Goal: Download file/media

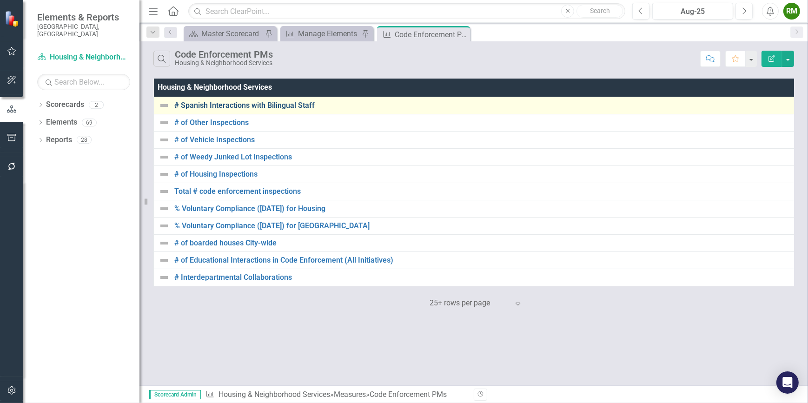
click at [261, 106] on link "# Spanish Interactions with Bilingual Staff" at bounding box center [483, 105] width 618 height 8
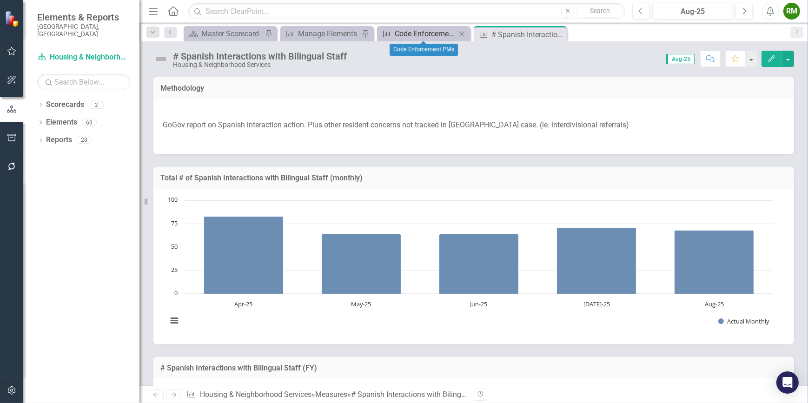
click at [425, 37] on div "Code Enforcement PMs" at bounding box center [425, 34] width 61 height 12
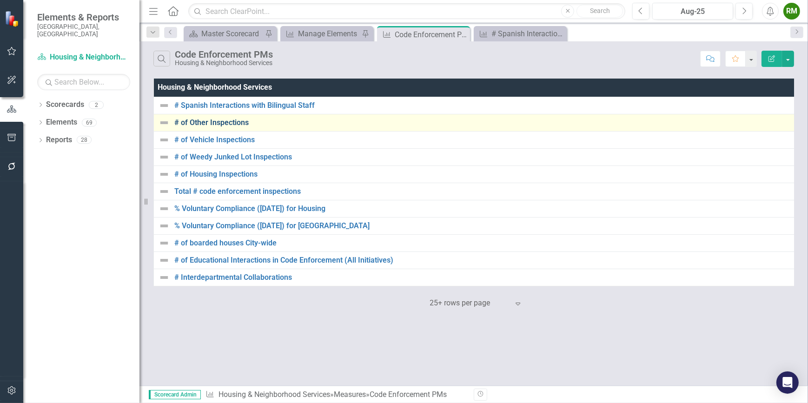
click at [226, 120] on link "# of Other Inspections" at bounding box center [482, 123] width 617 height 8
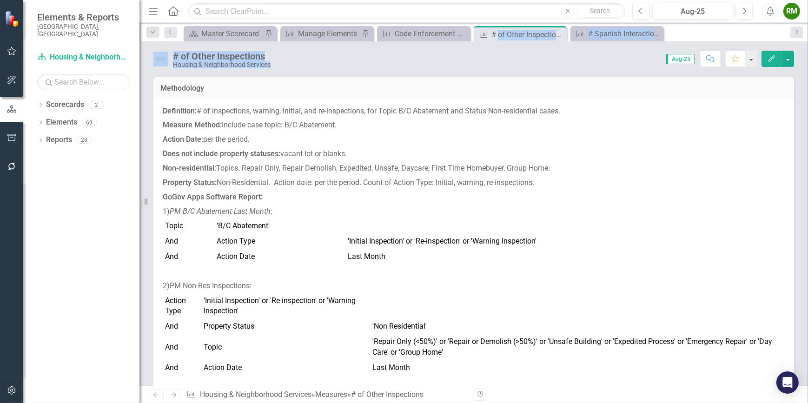
drag, startPoint x: 498, startPoint y: 33, endPoint x: 640, endPoint y: 42, distance: 142.1
click at [640, 42] on div "Menu Home Search Close Search Previous Aug-25 Next Alerts RM User Edit Profile …" at bounding box center [474, 201] width 669 height 403
click at [518, 37] on div "# of Other Inspections" at bounding box center [517, 35] width 50 height 12
click at [561, 34] on icon "Close" at bounding box center [557, 34] width 9 height 7
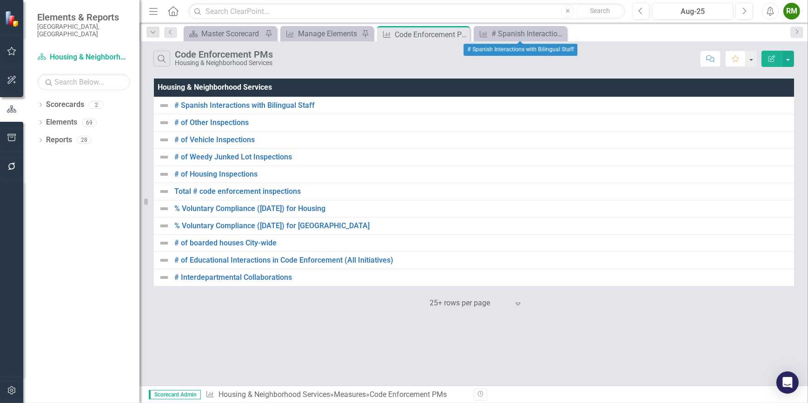
click at [0, 0] on icon "Close" at bounding box center [0, 0] width 0 height 0
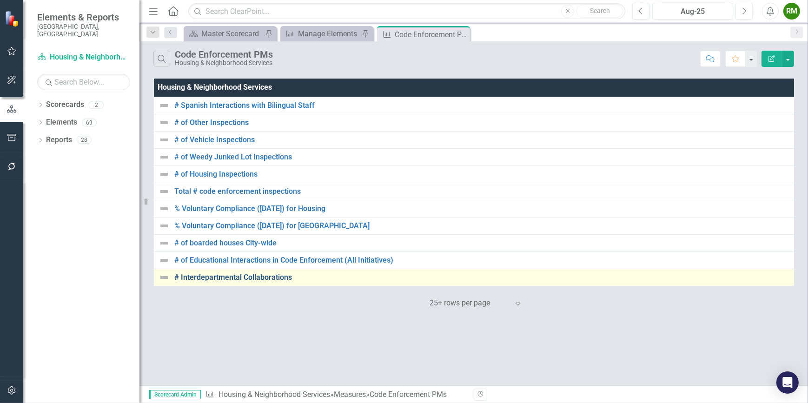
click at [261, 274] on link "# Interdepartmental Collaborations" at bounding box center [483, 277] width 618 height 8
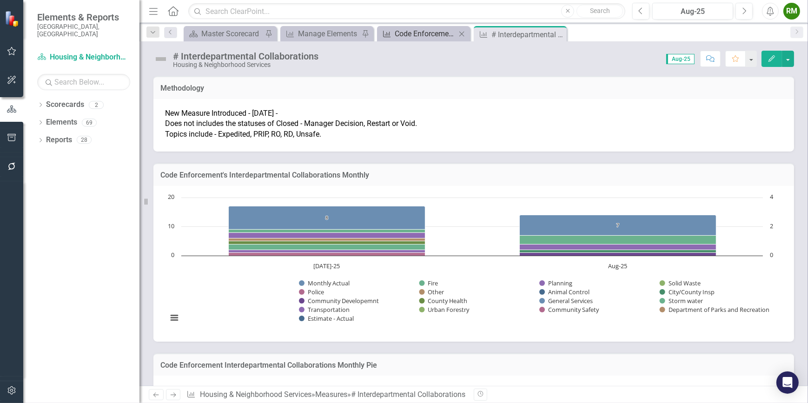
click at [414, 27] on div "Measure Code Enforcement PMs Close" at bounding box center [423, 33] width 93 height 15
click at [413, 30] on div "Code Enforcement PMs" at bounding box center [425, 34] width 61 height 12
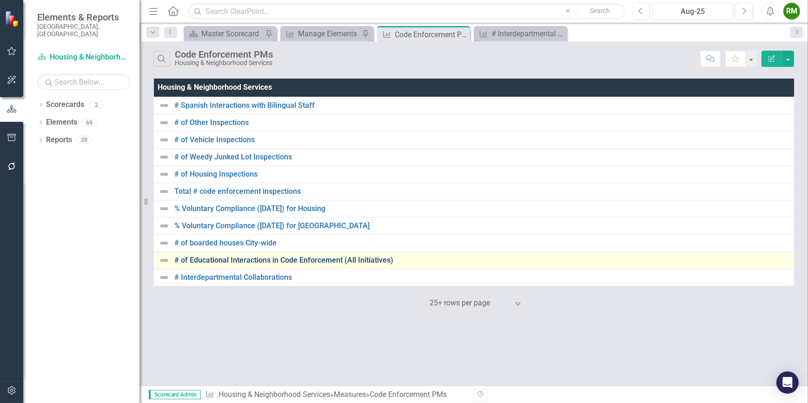
click at [226, 260] on link "# of Educational Interactions in Code Enforcement (All Initiatives)" at bounding box center [482, 260] width 617 height 8
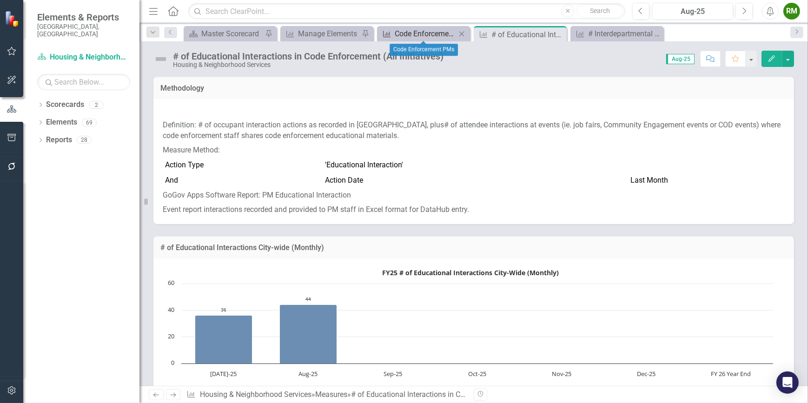
click at [426, 33] on div "Code Enforcement PMs" at bounding box center [425, 34] width 61 height 12
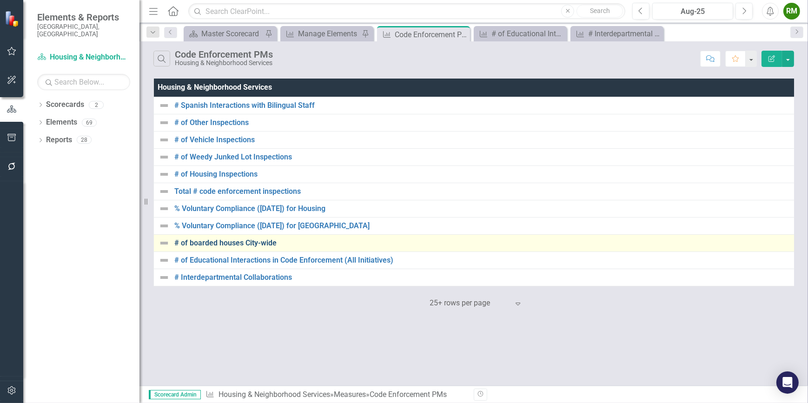
click at [231, 243] on link "# of boarded houses City-wide" at bounding box center [482, 243] width 617 height 8
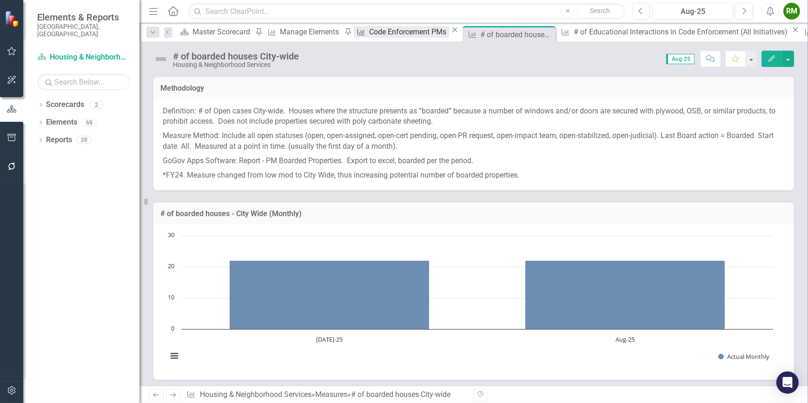
click at [384, 35] on div "Code Enforcement PMs" at bounding box center [409, 32] width 80 height 12
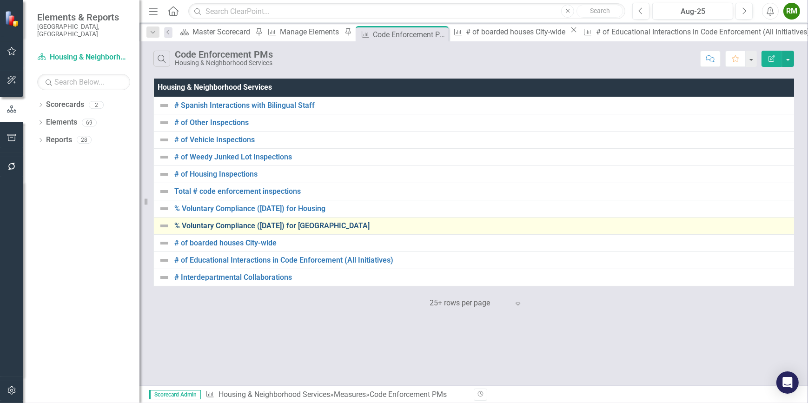
click at [223, 227] on link "% Voluntary Compliance ([DATE]) for [GEOGRAPHIC_DATA]" at bounding box center [482, 226] width 617 height 8
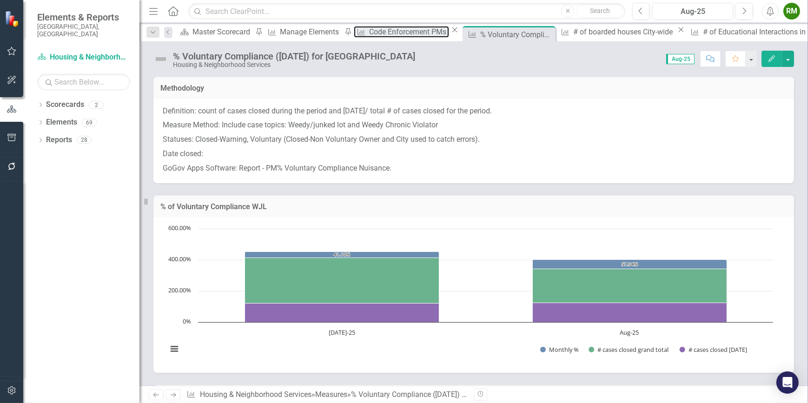
click at [369, 32] on div "Code Enforcement PMs" at bounding box center [409, 32] width 80 height 12
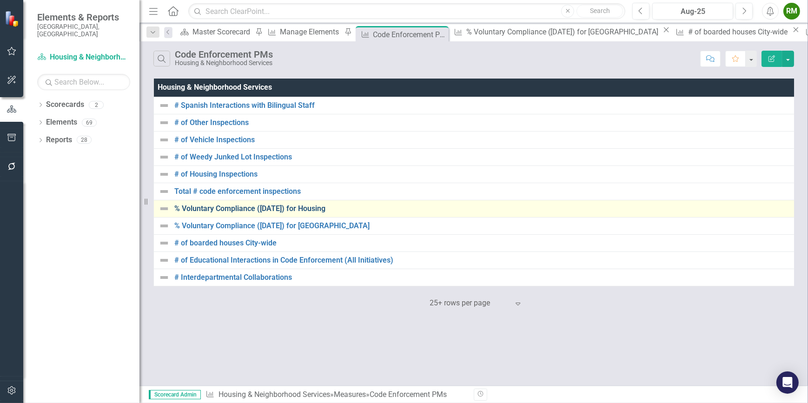
click at [248, 209] on link "% Voluntary Compliance ([DATE]) for Housing" at bounding box center [483, 209] width 618 height 8
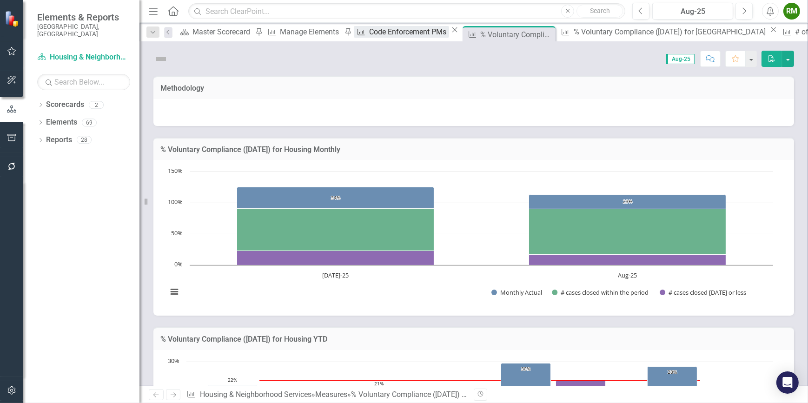
click at [369, 35] on div "Code Enforcement PMs" at bounding box center [409, 32] width 80 height 12
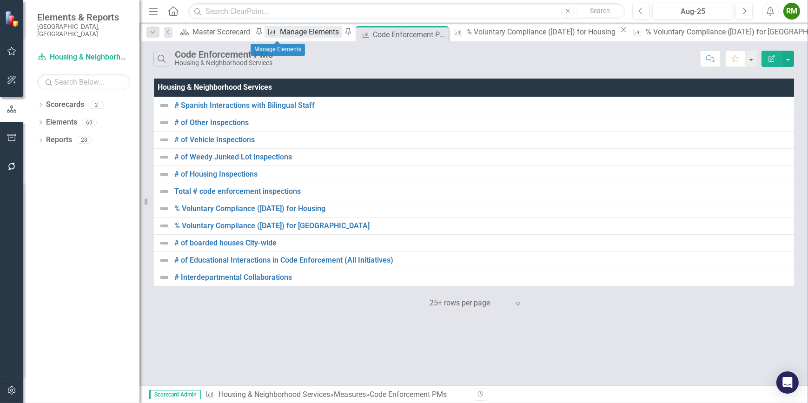
click at [281, 33] on div "Manage Elements" at bounding box center [311, 32] width 62 height 12
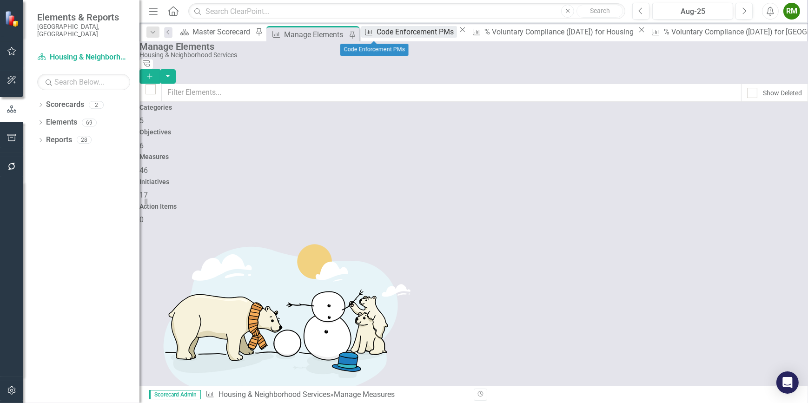
click at [377, 33] on div "Code Enforcement PMs" at bounding box center [417, 32] width 80 height 12
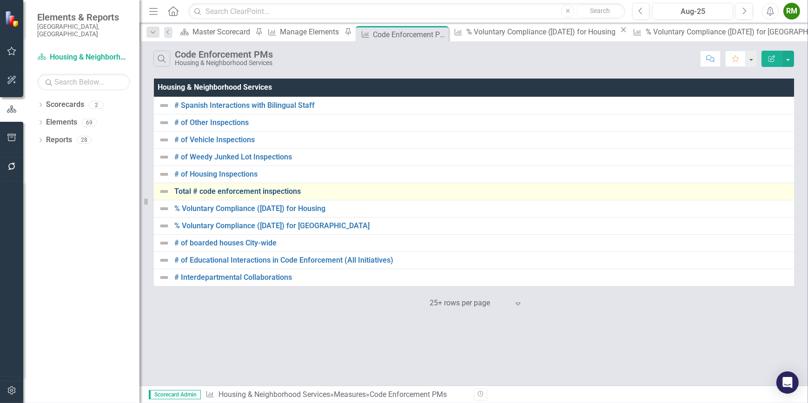
click at [246, 192] on link "Total # code enforcement inspections" at bounding box center [482, 191] width 617 height 8
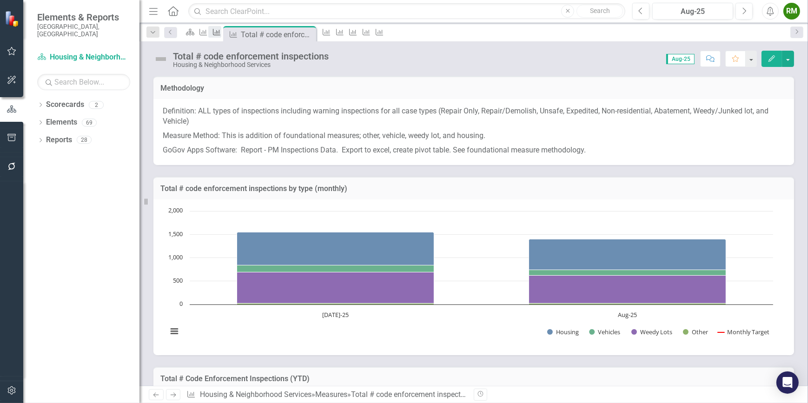
click at [221, 36] on icon "Measure" at bounding box center [216, 31] width 9 height 7
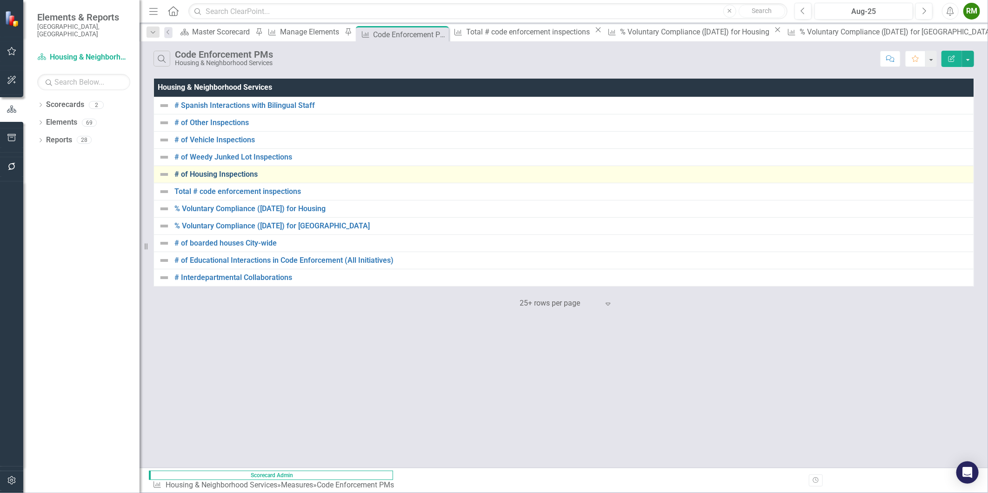
click at [215, 174] on link "# of Housing Inspections" at bounding box center [571, 174] width 794 height 8
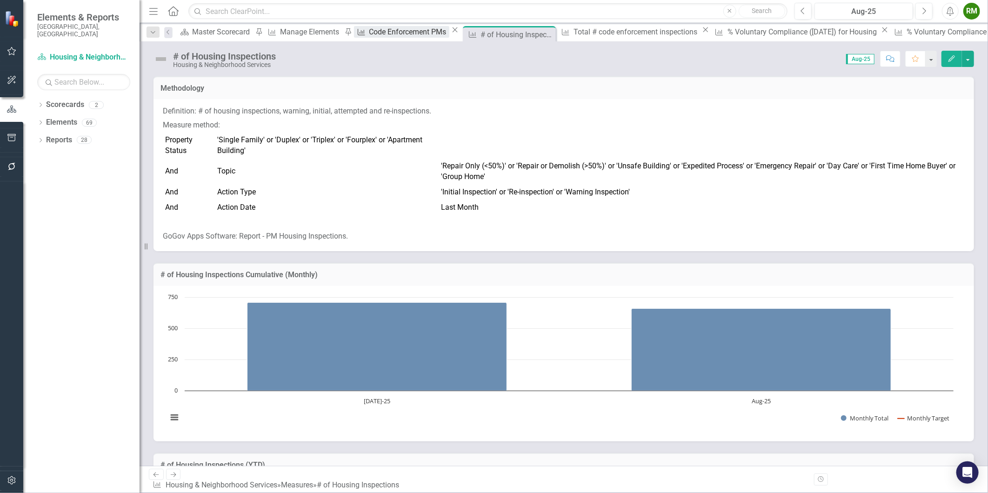
click at [369, 35] on div "Code Enforcement PMs" at bounding box center [409, 32] width 80 height 12
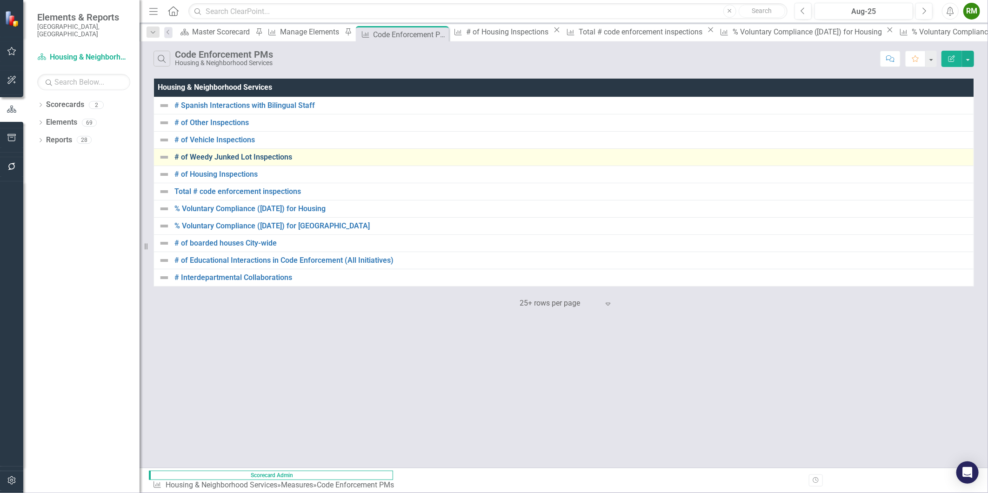
click at [248, 153] on link "# of Weedy Junked Lot Inspections" at bounding box center [571, 157] width 794 height 8
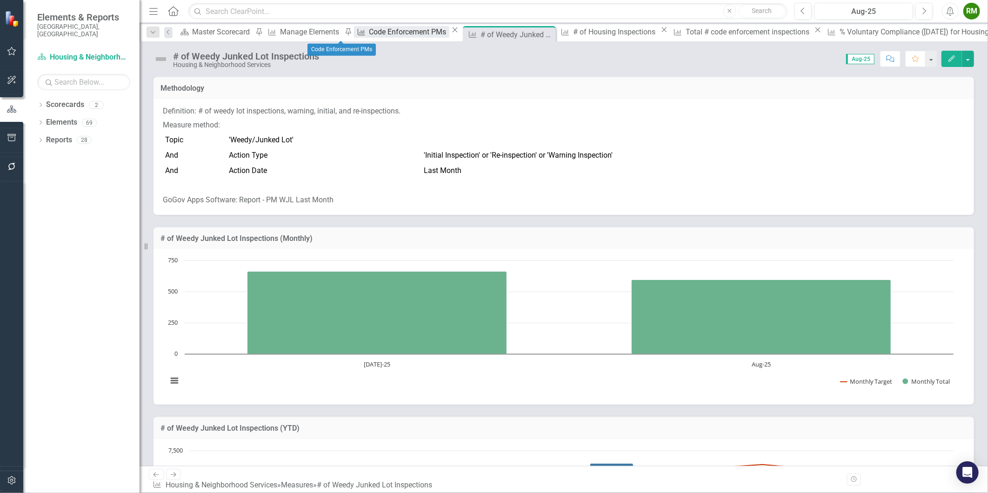
click at [369, 36] on div "Code Enforcement PMs" at bounding box center [409, 32] width 80 height 12
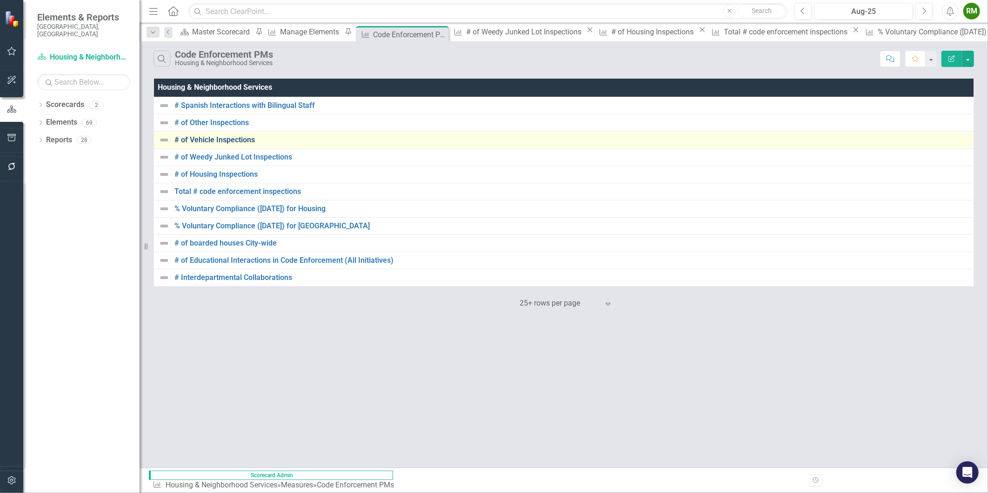
click at [220, 141] on link "# of Vehicle Inspections" at bounding box center [571, 140] width 794 height 8
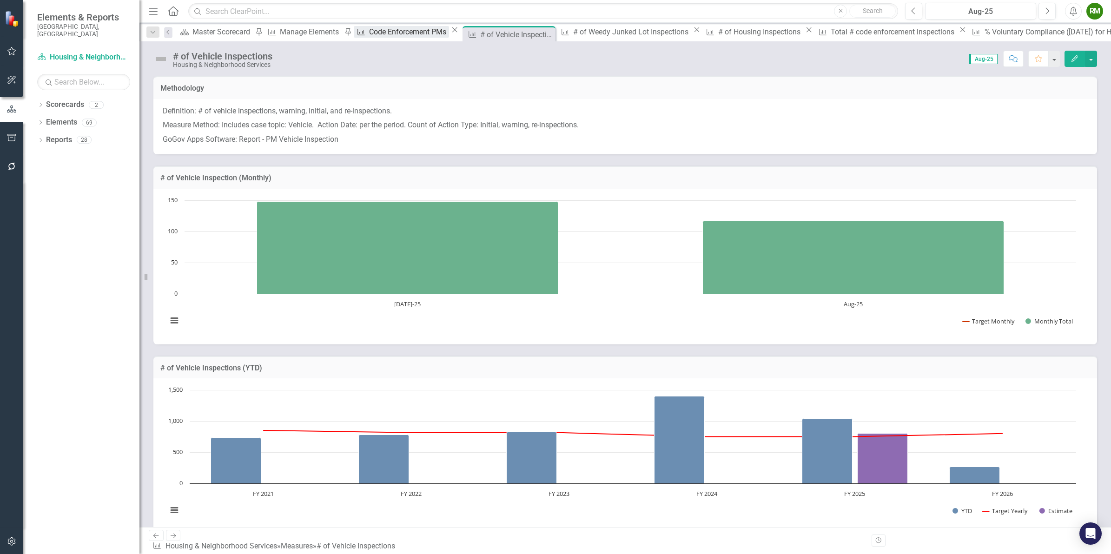
click at [369, 35] on div "Code Enforcement PMs" at bounding box center [409, 32] width 80 height 12
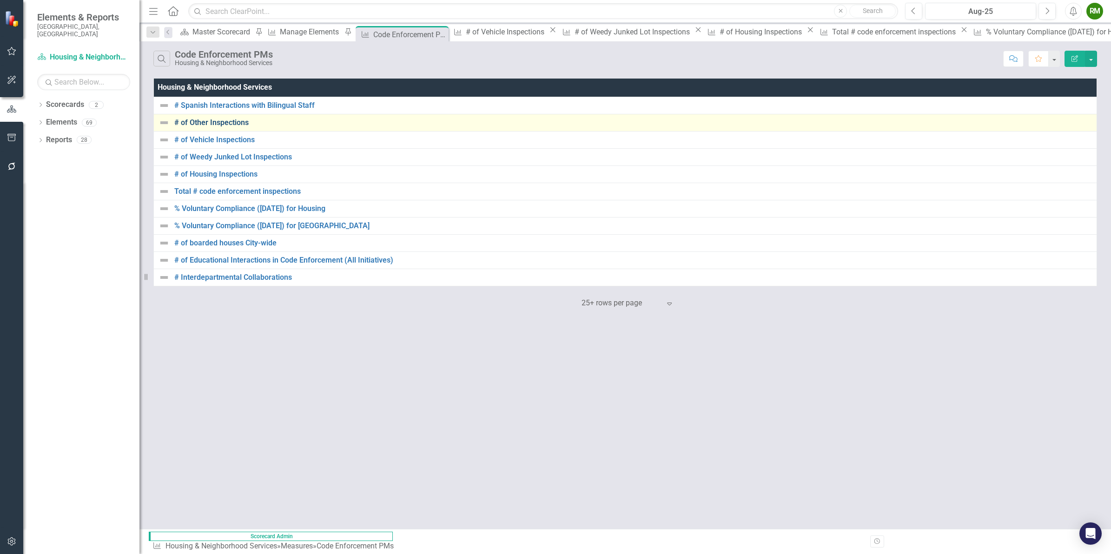
click at [216, 122] on link "# of Other Inspections" at bounding box center [633, 123] width 918 height 8
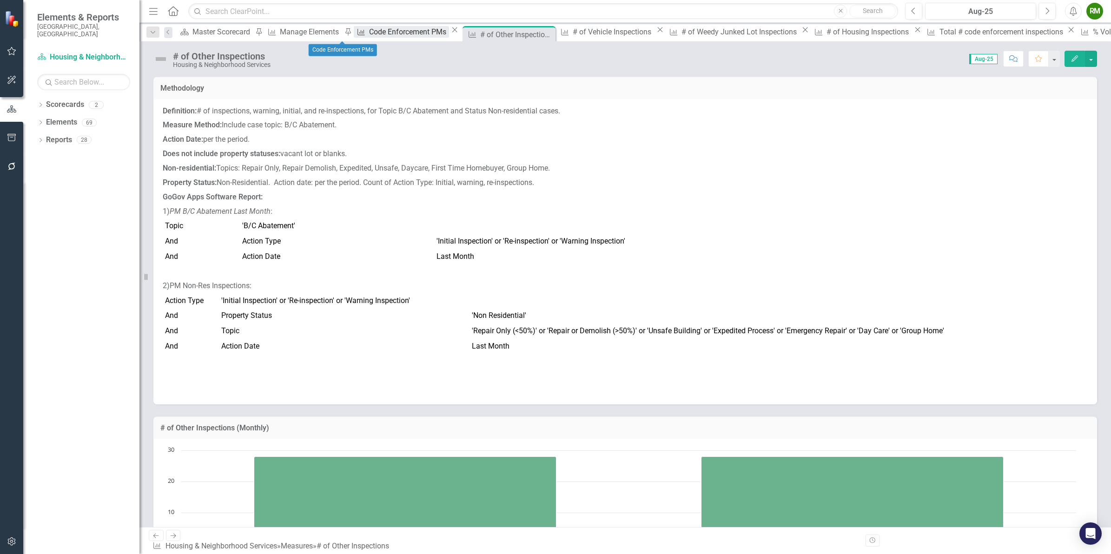
click at [369, 32] on div "Code Enforcement PMs" at bounding box center [409, 32] width 80 height 12
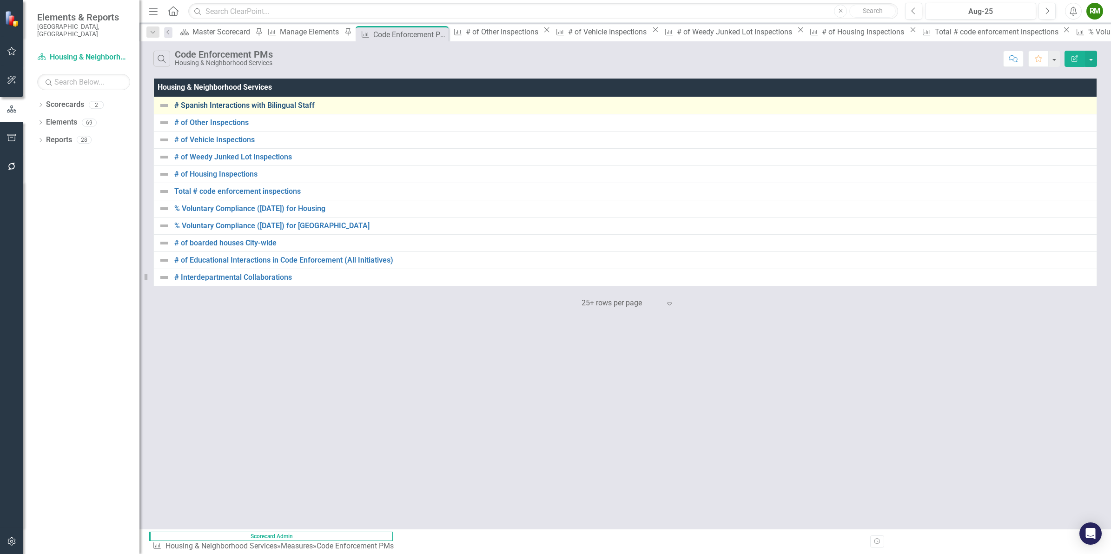
click at [234, 106] on link "# Spanish Interactions with Bilingual Staff" at bounding box center [633, 105] width 918 height 8
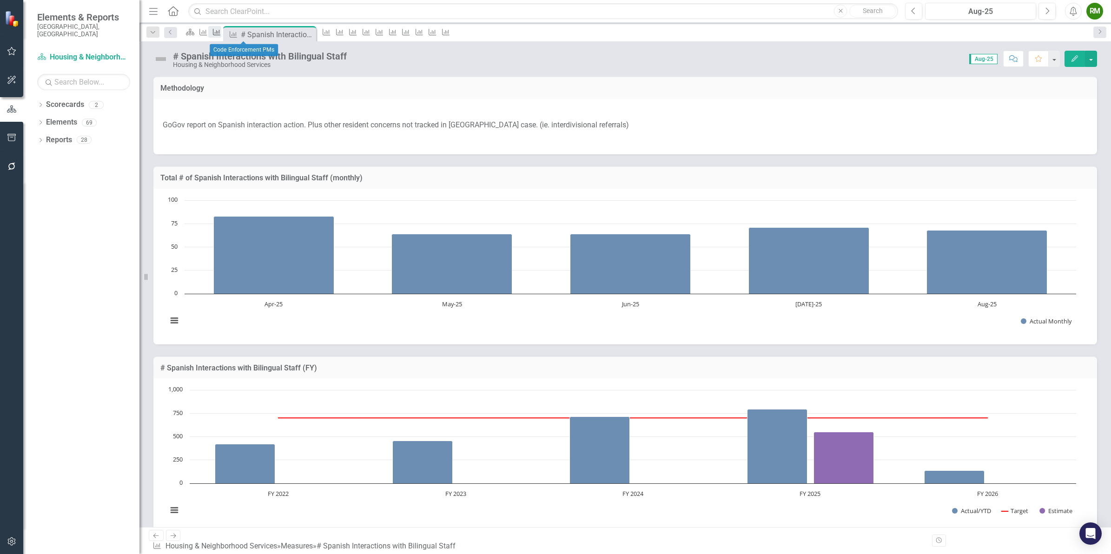
click at [221, 36] on icon "Measure" at bounding box center [216, 31] width 9 height 7
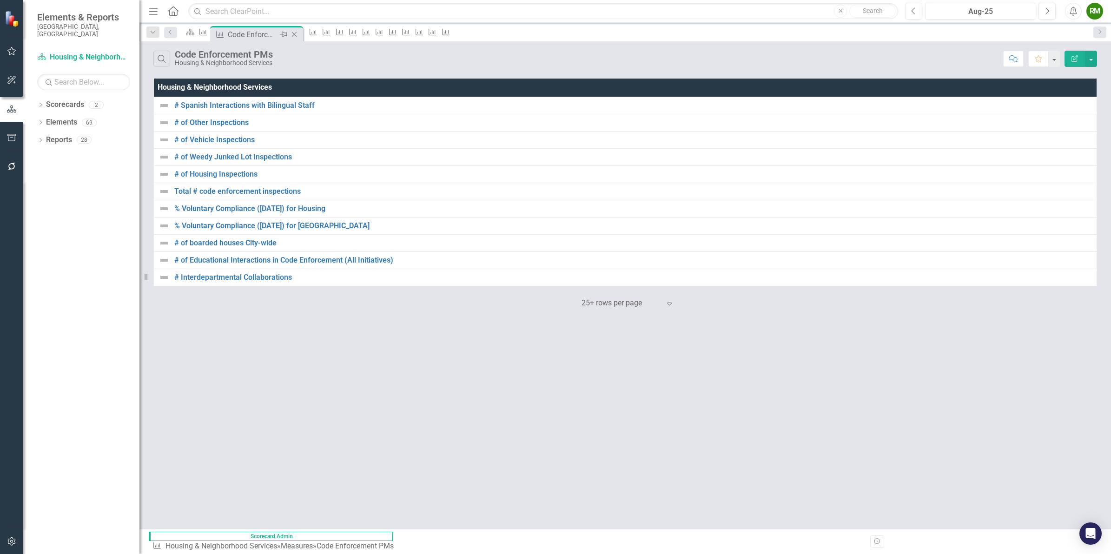
click at [299, 35] on icon "Close" at bounding box center [294, 34] width 9 height 7
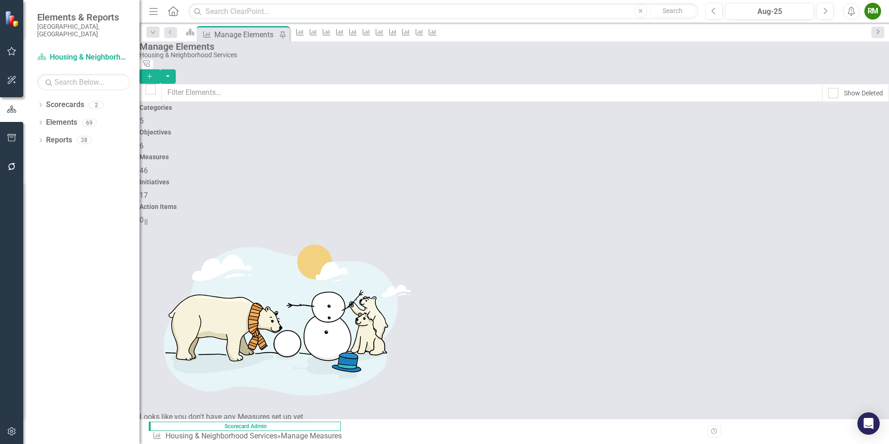
click at [808, 34] on link "Next" at bounding box center [877, 33] width 13 height 12
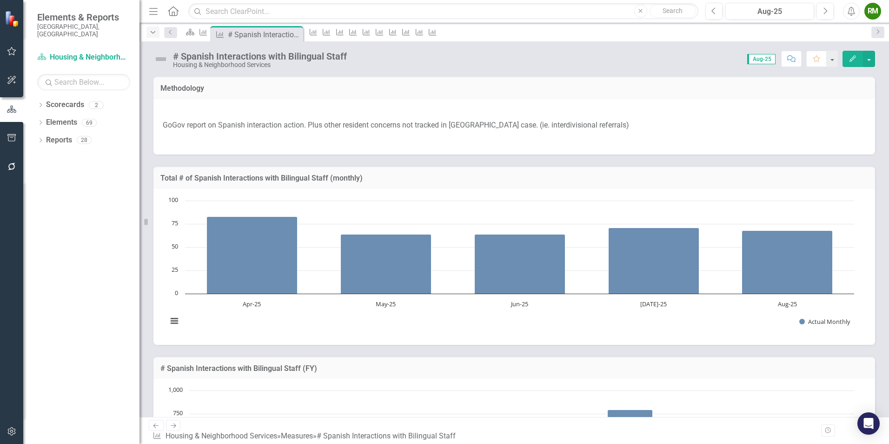
click at [156, 35] on div "Dropdown" at bounding box center [152, 32] width 13 height 11
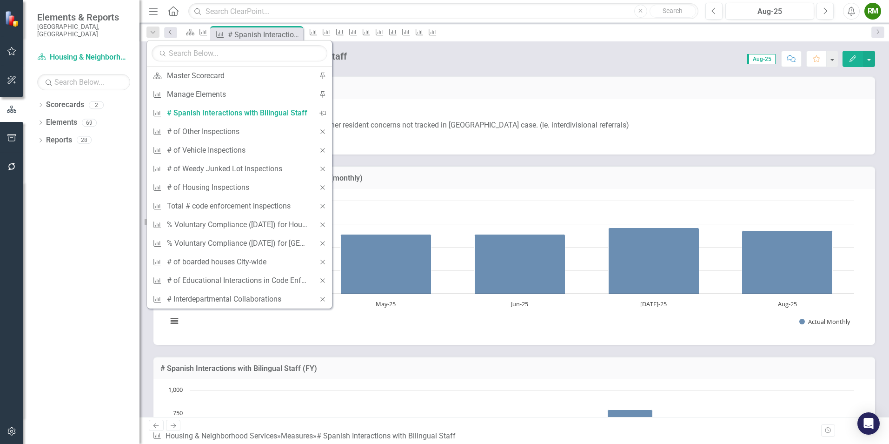
click at [170, 34] on icon "Previous" at bounding box center [170, 32] width 7 height 6
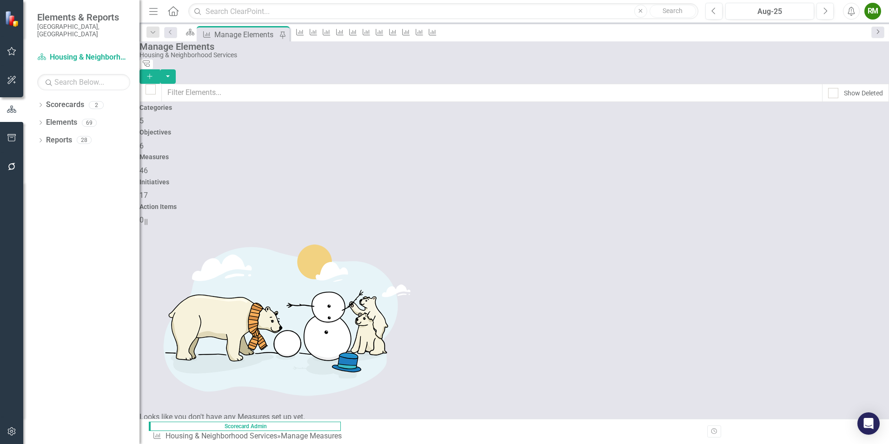
click at [808, 32] on link "Next" at bounding box center [877, 33] width 13 height 12
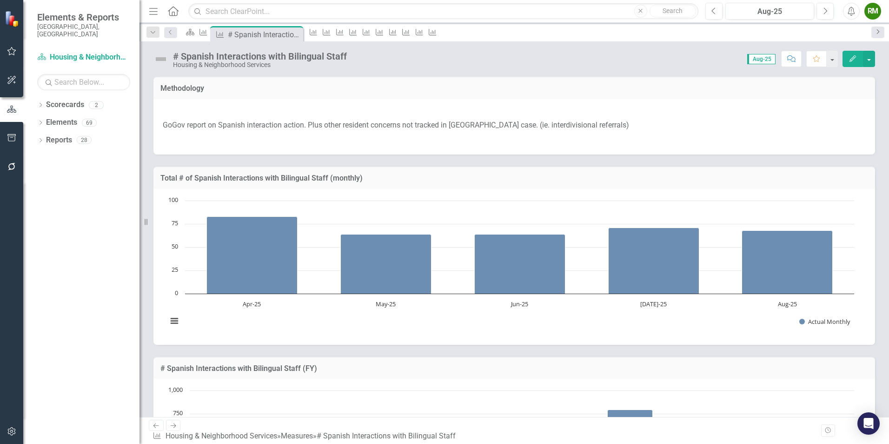
click at [808, 31] on icon "Next" at bounding box center [877, 32] width 7 height 6
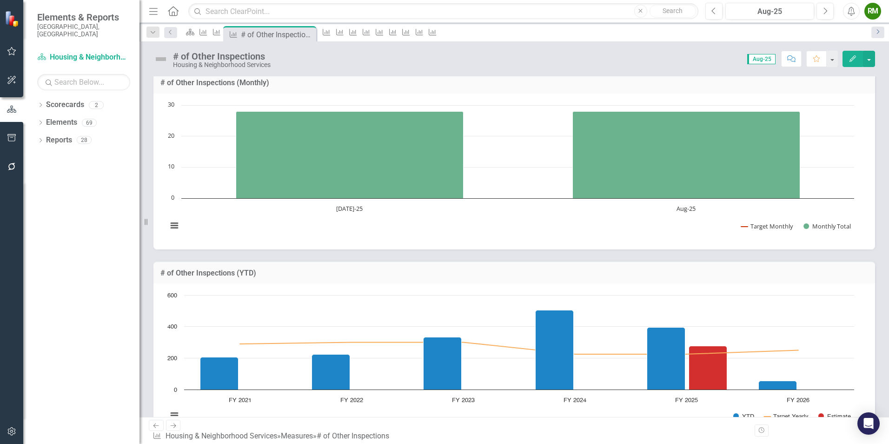
scroll to position [372, 0]
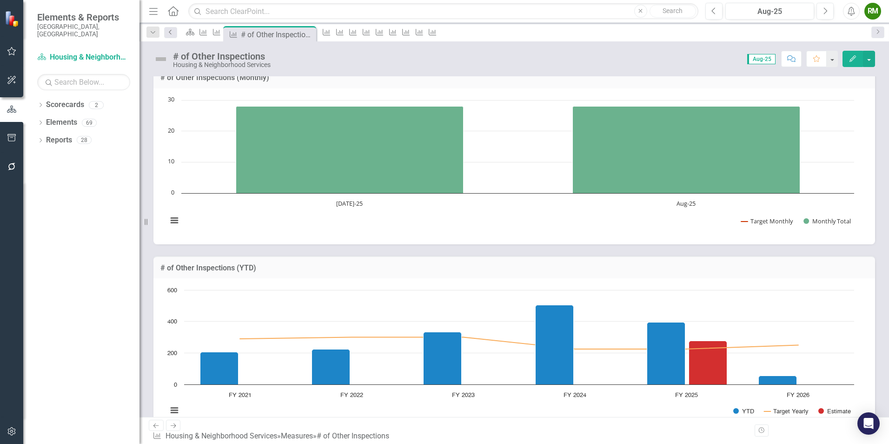
click at [173, 33] on icon "Previous" at bounding box center [170, 32] width 7 height 6
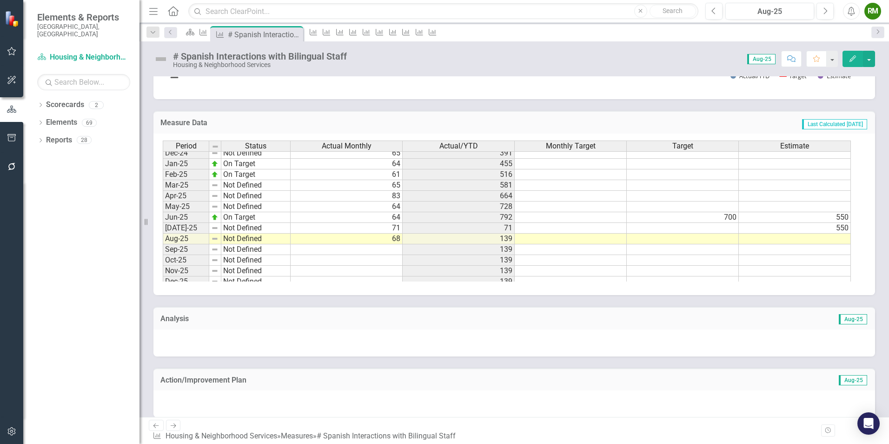
scroll to position [470, 0]
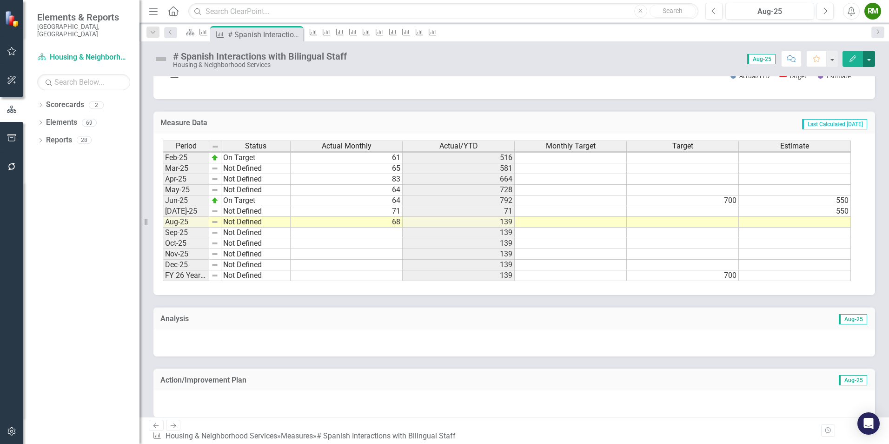
click at [808, 57] on button "button" at bounding box center [869, 59] width 12 height 16
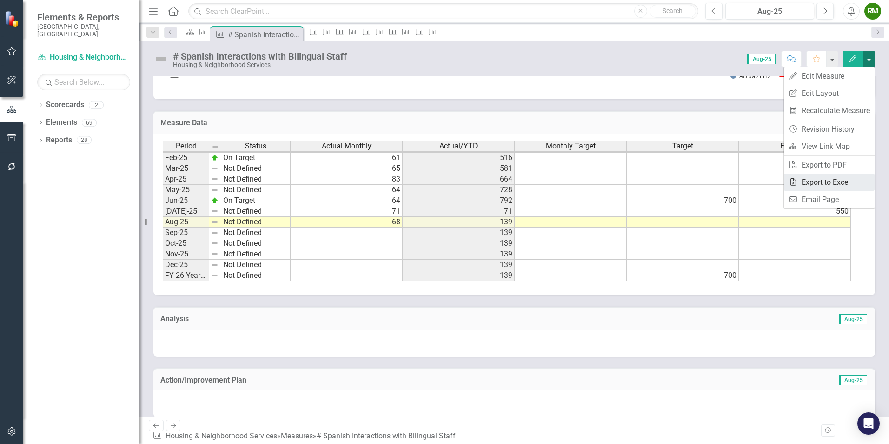
click at [808, 178] on link "Excel Export to Excel" at bounding box center [829, 181] width 91 height 17
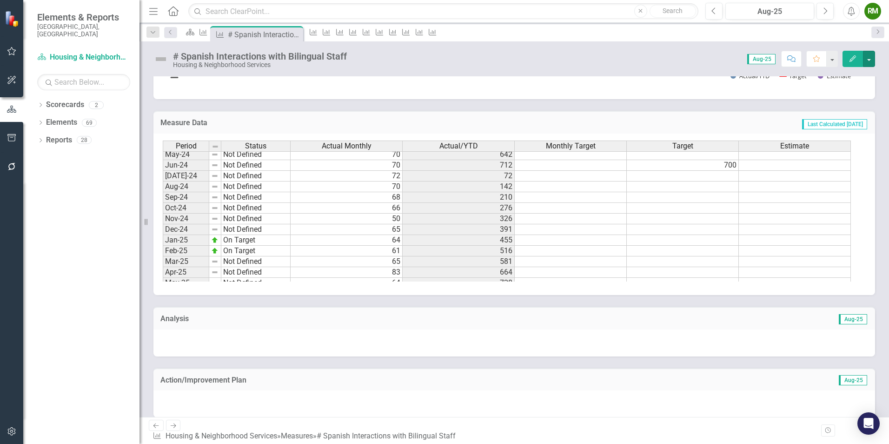
scroll to position [0, 0]
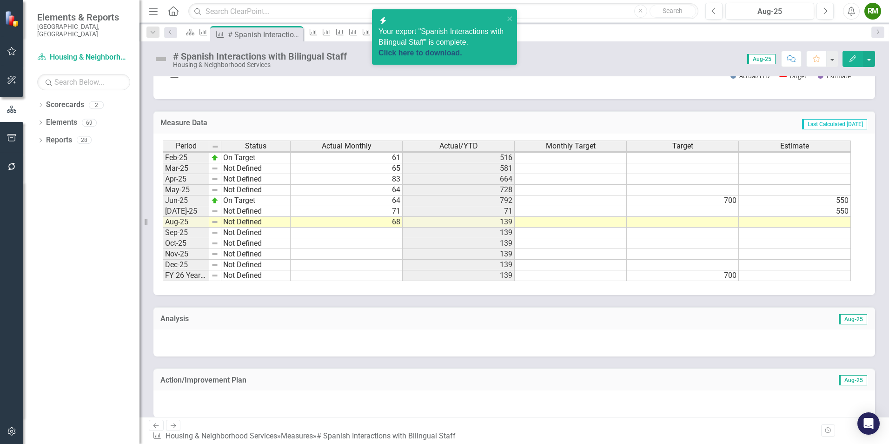
click at [462, 51] on link "Click here to download." at bounding box center [421, 53] width 84 height 8
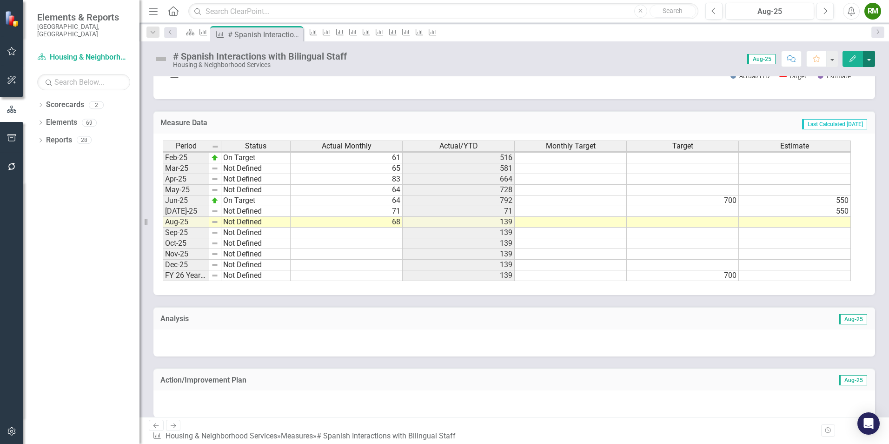
click at [808, 57] on button "button" at bounding box center [869, 59] width 12 height 16
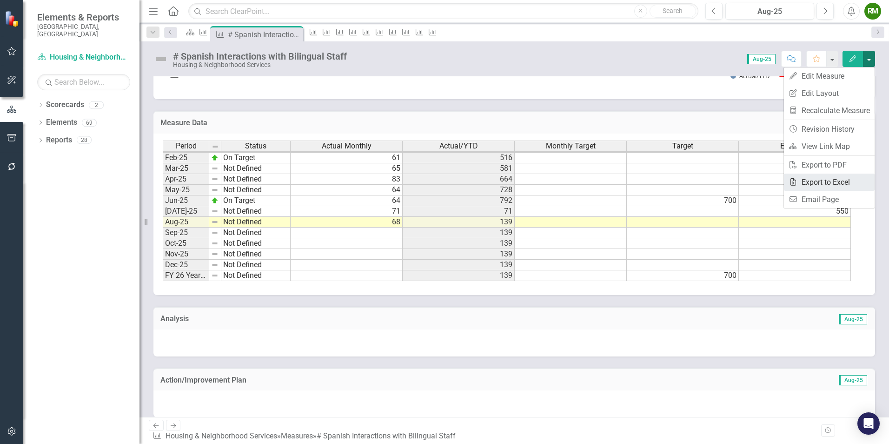
click at [808, 177] on link "Excel Export to Excel" at bounding box center [829, 181] width 91 height 17
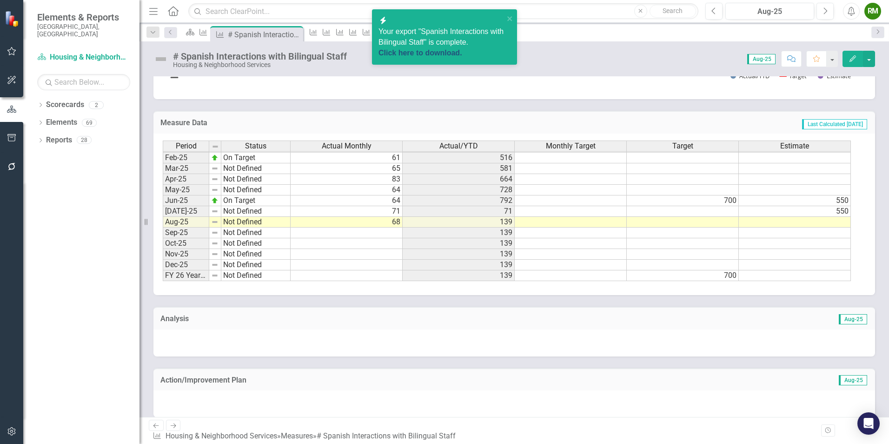
click at [448, 54] on link "Click here to download." at bounding box center [421, 53] width 84 height 8
